Goal: Information Seeking & Learning: Understand process/instructions

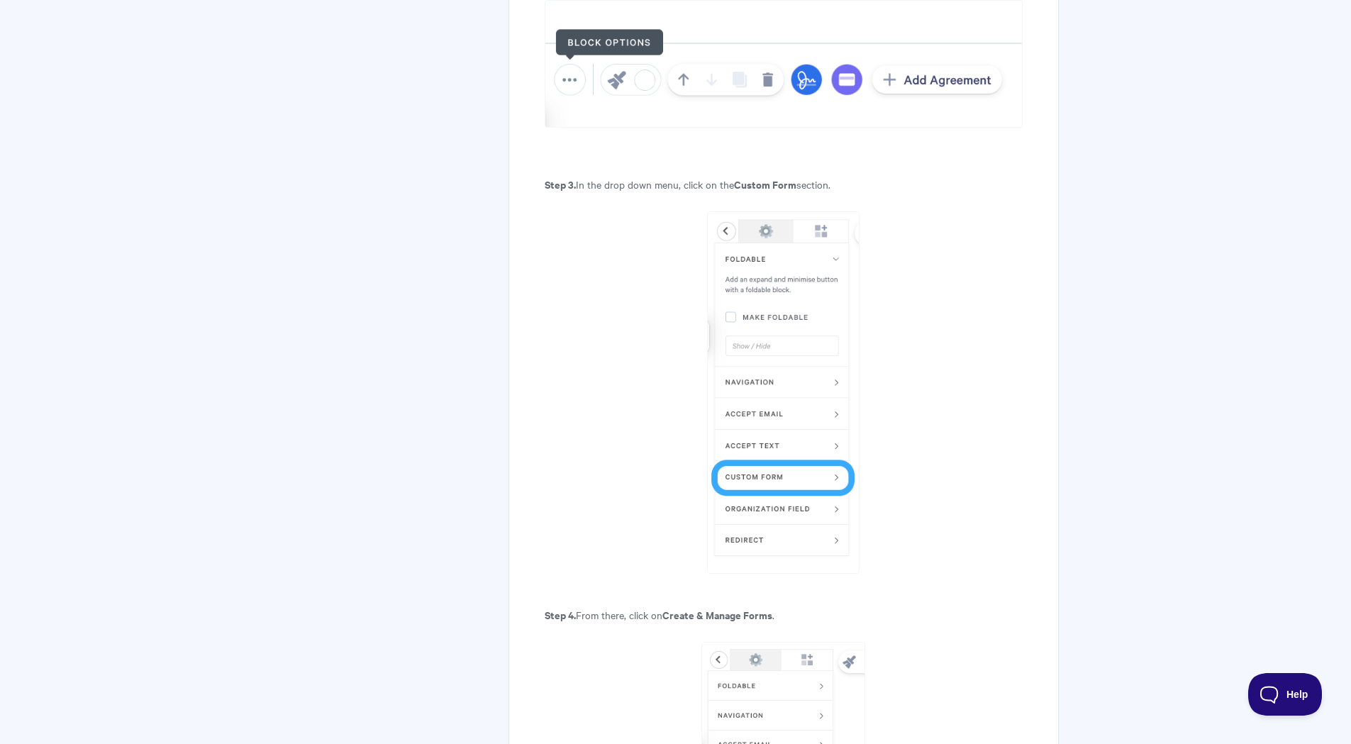
scroll to position [1116, 0]
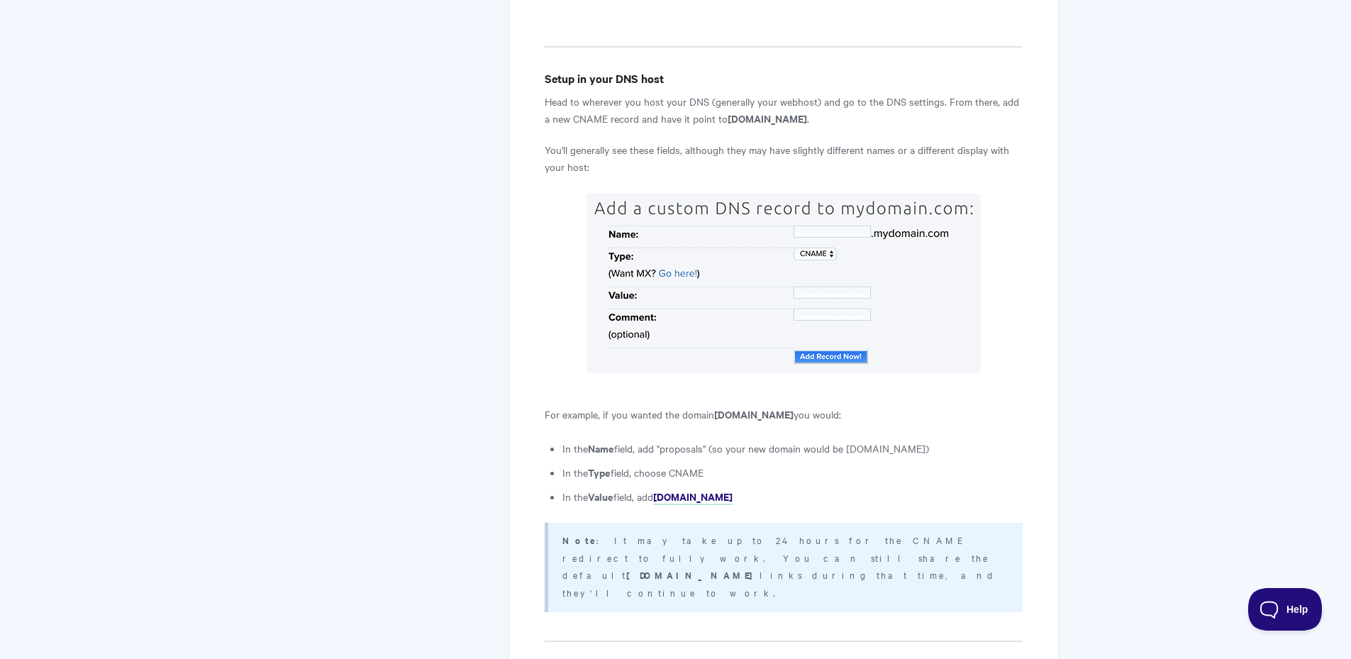
scroll to position [1135, 0]
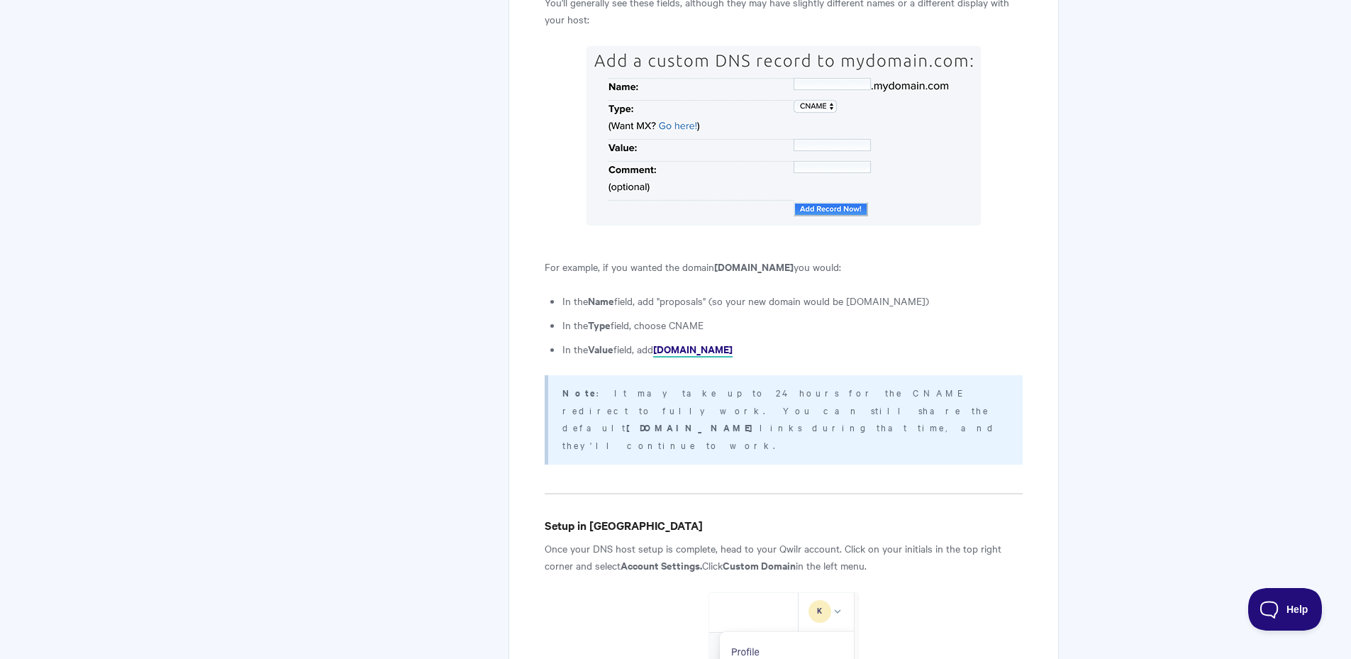
click at [705, 341] on strong "[DOMAIN_NAME]" at bounding box center [692, 348] width 79 height 15
click at [684, 341] on strong "[DOMAIN_NAME]" at bounding box center [692, 348] width 79 height 15
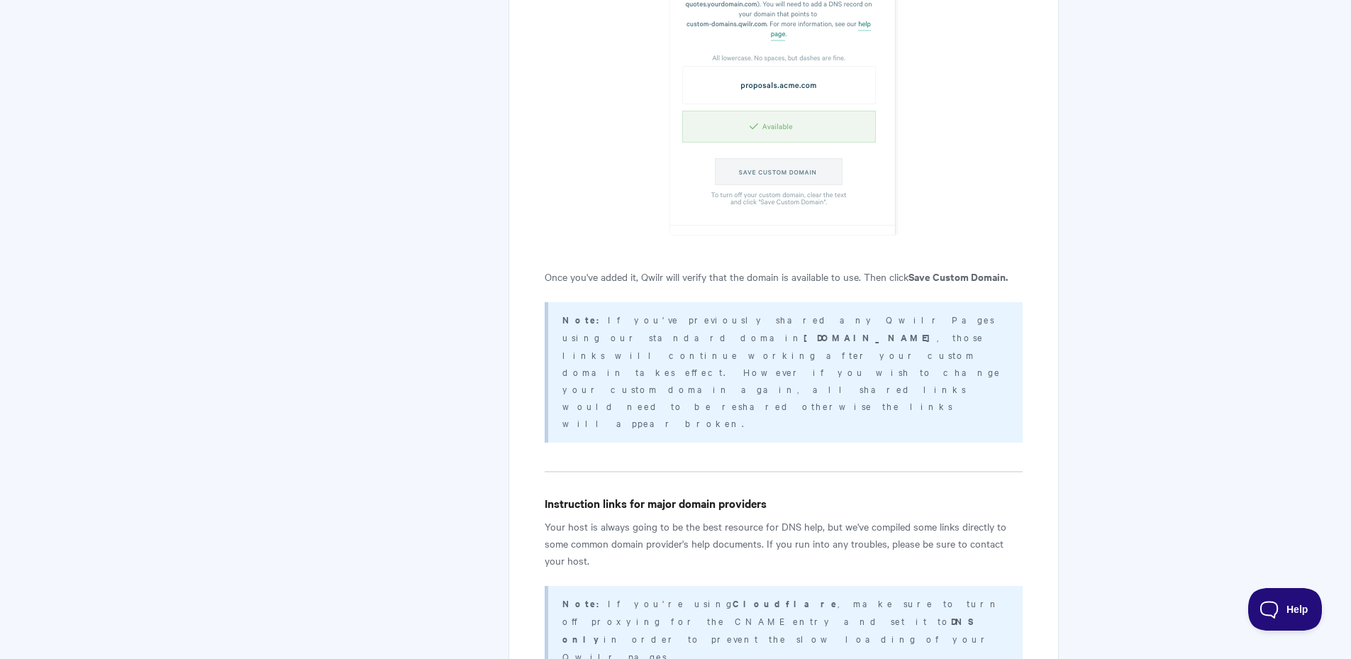
scroll to position [2482, 0]
